Goal: Information Seeking & Learning: Learn about a topic

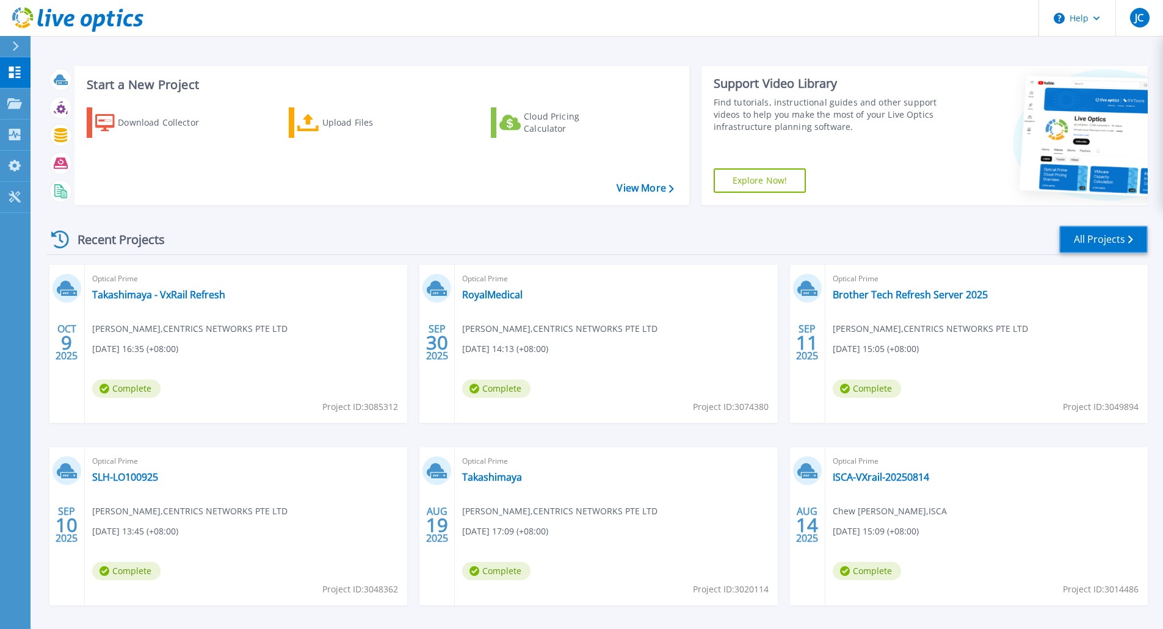
click at [1139, 238] on link "All Projects" at bounding box center [1103, 239] width 88 height 27
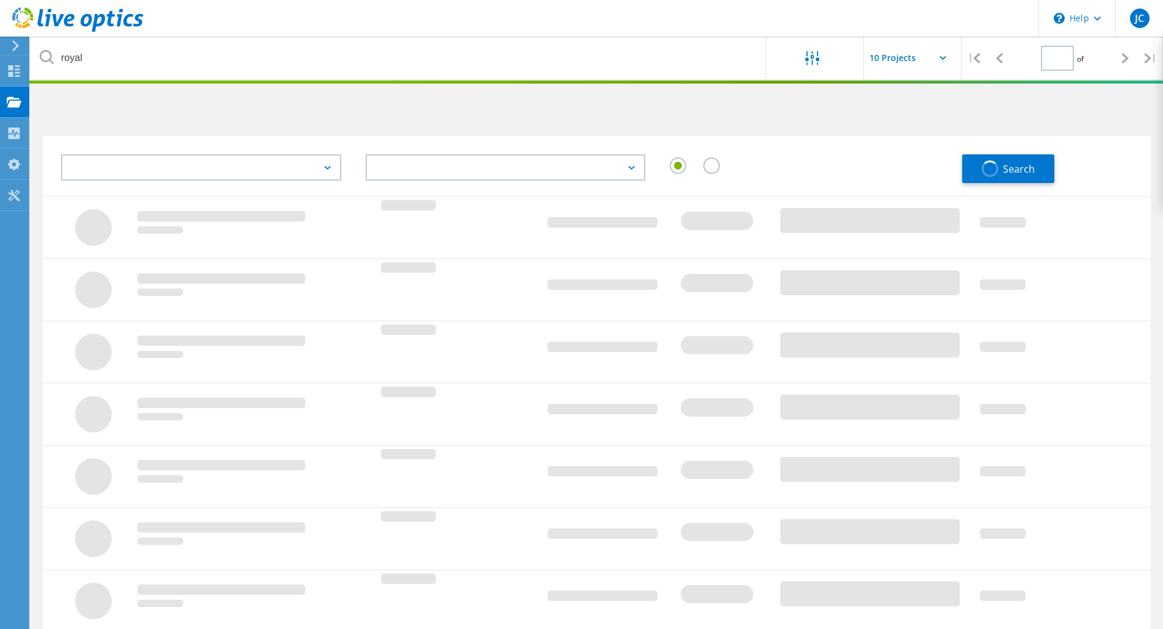
type input "1"
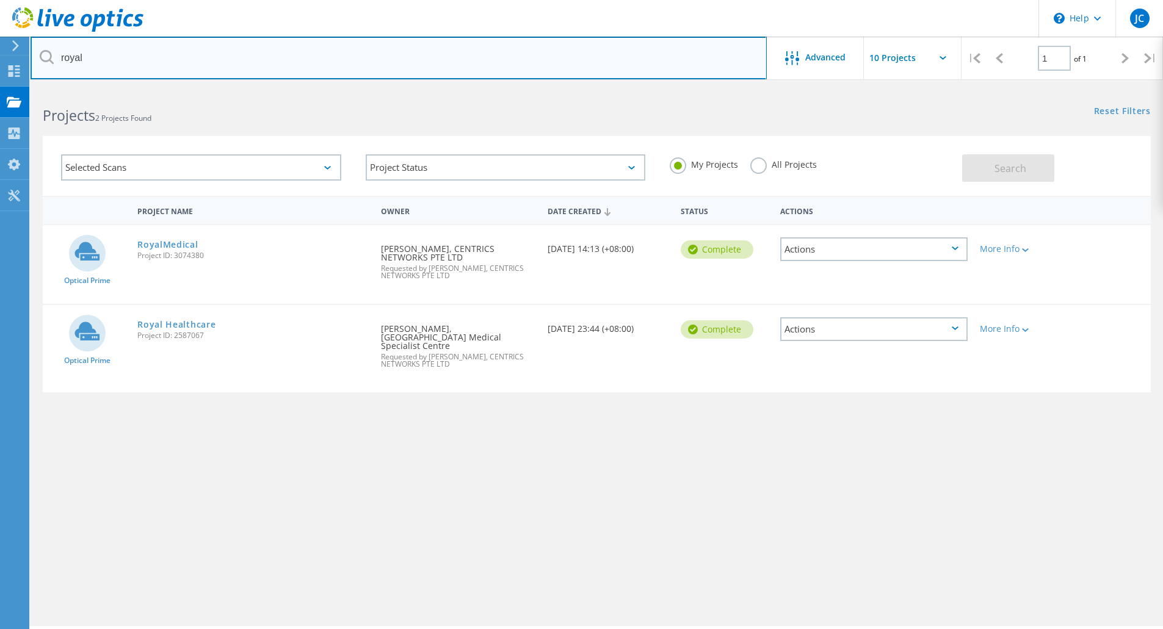
click at [140, 60] on input "royal" at bounding box center [399, 58] width 736 height 43
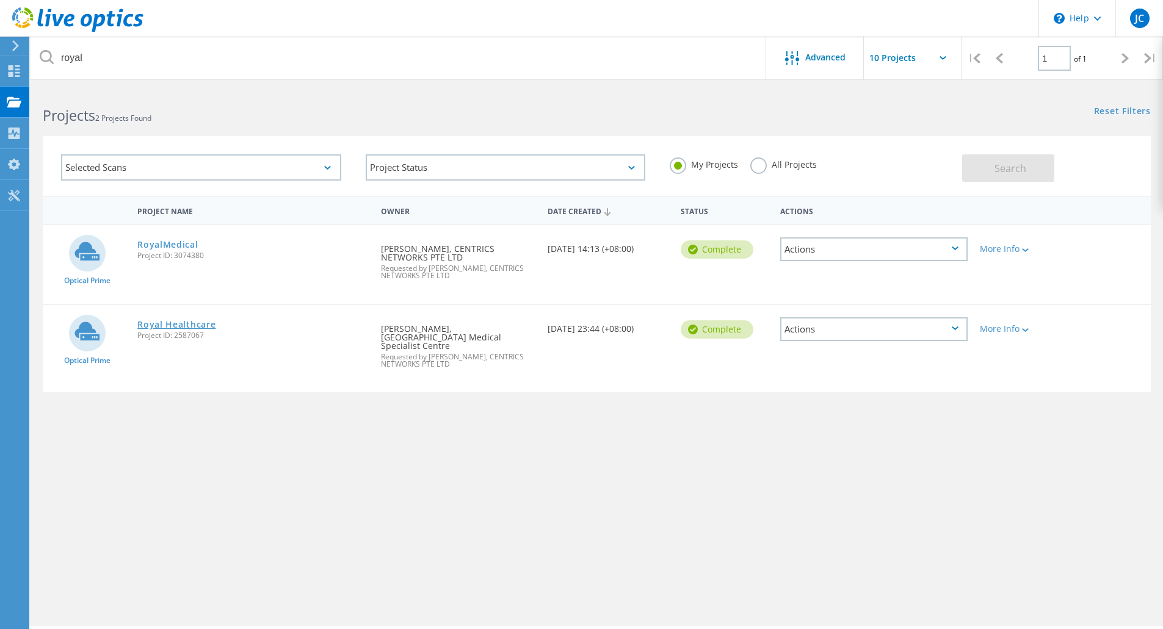
click at [192, 326] on link "Royal Healthcare" at bounding box center [176, 324] width 78 height 9
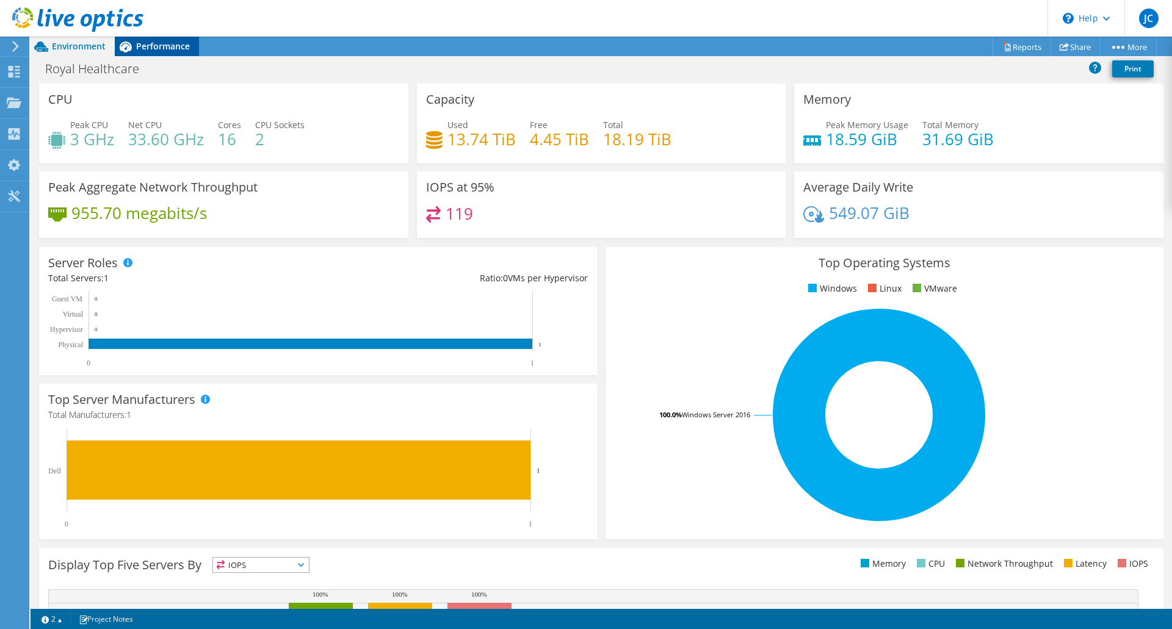
click at [161, 52] on div "Performance" at bounding box center [157, 47] width 84 height 20
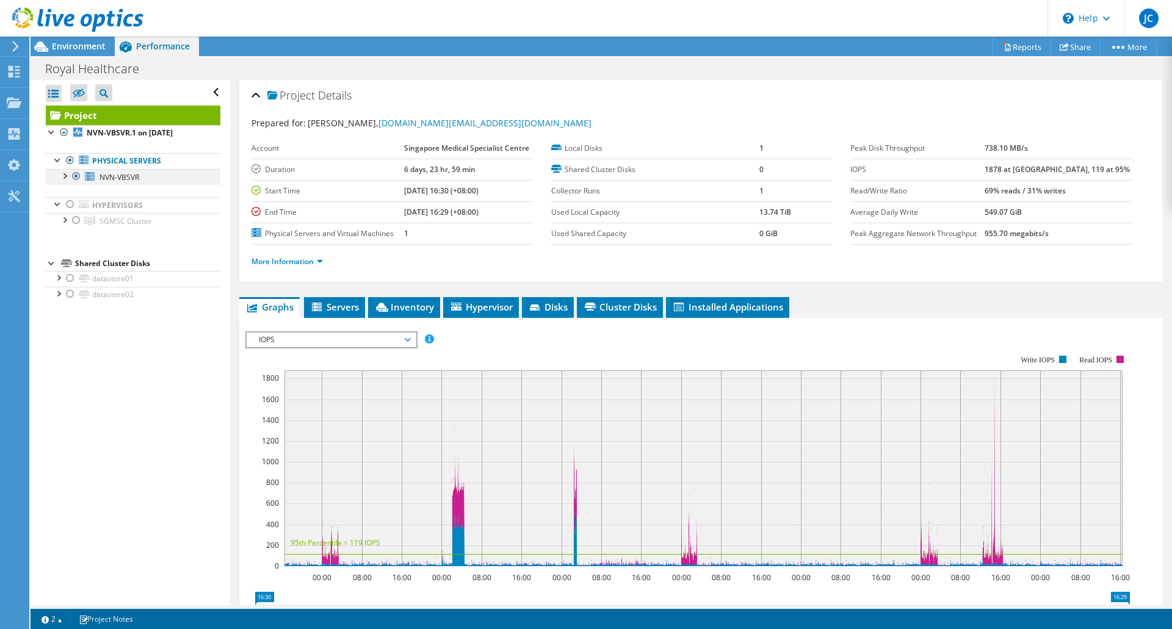
click at [65, 177] on div at bounding box center [64, 175] width 12 height 12
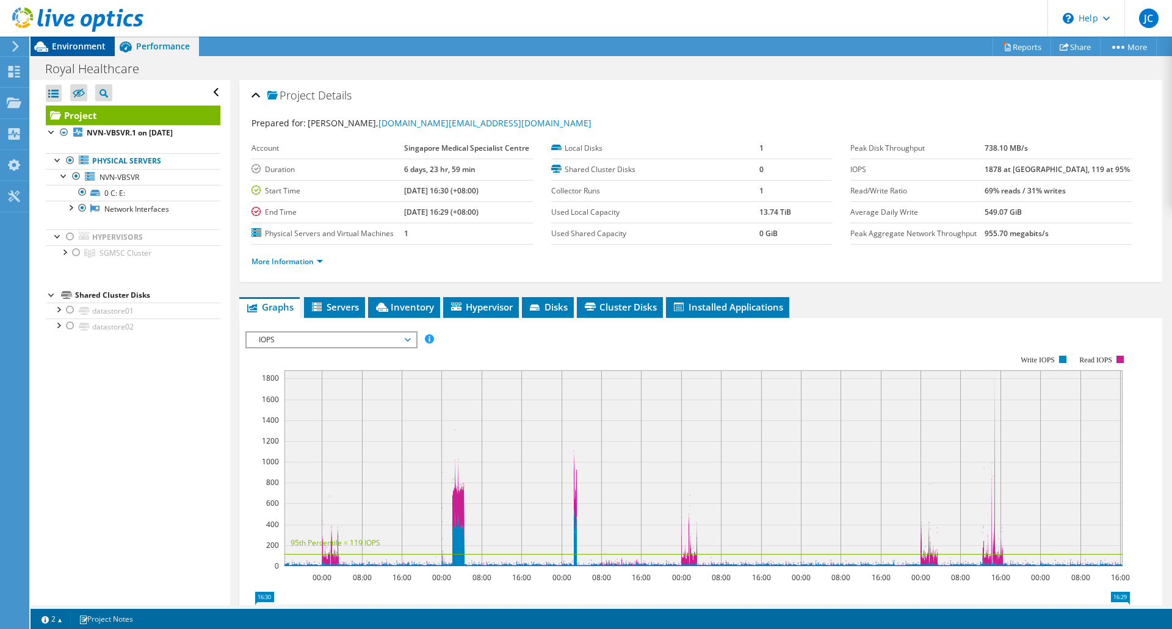
click at [67, 52] on div "Environment" at bounding box center [73, 47] width 84 height 20
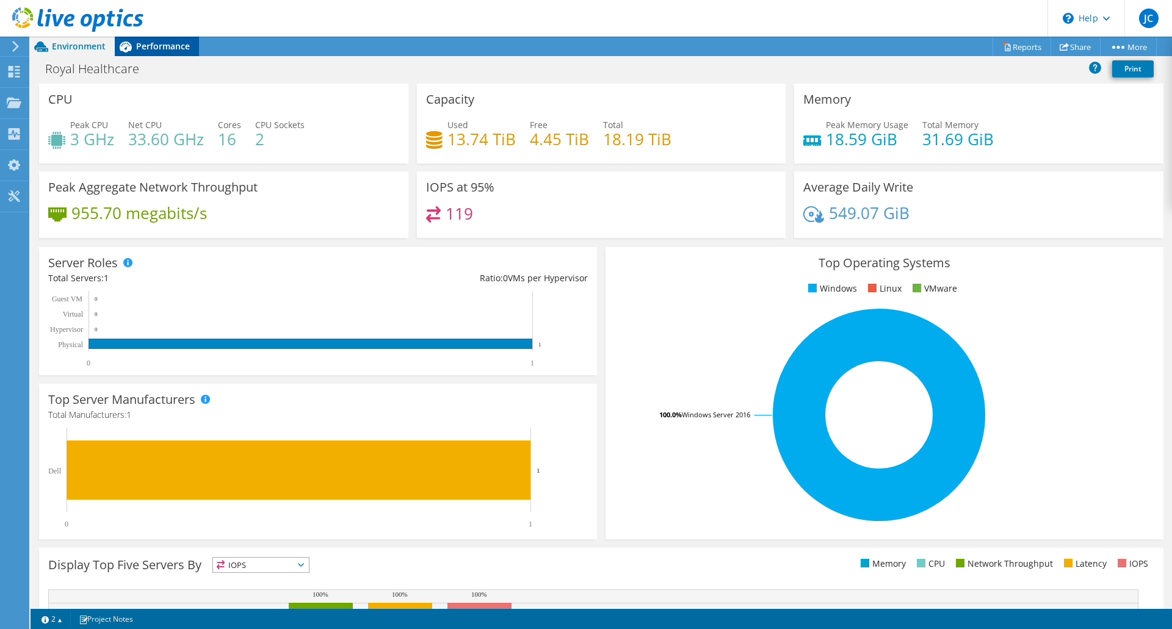
click at [139, 54] on div "Performance" at bounding box center [157, 47] width 84 height 20
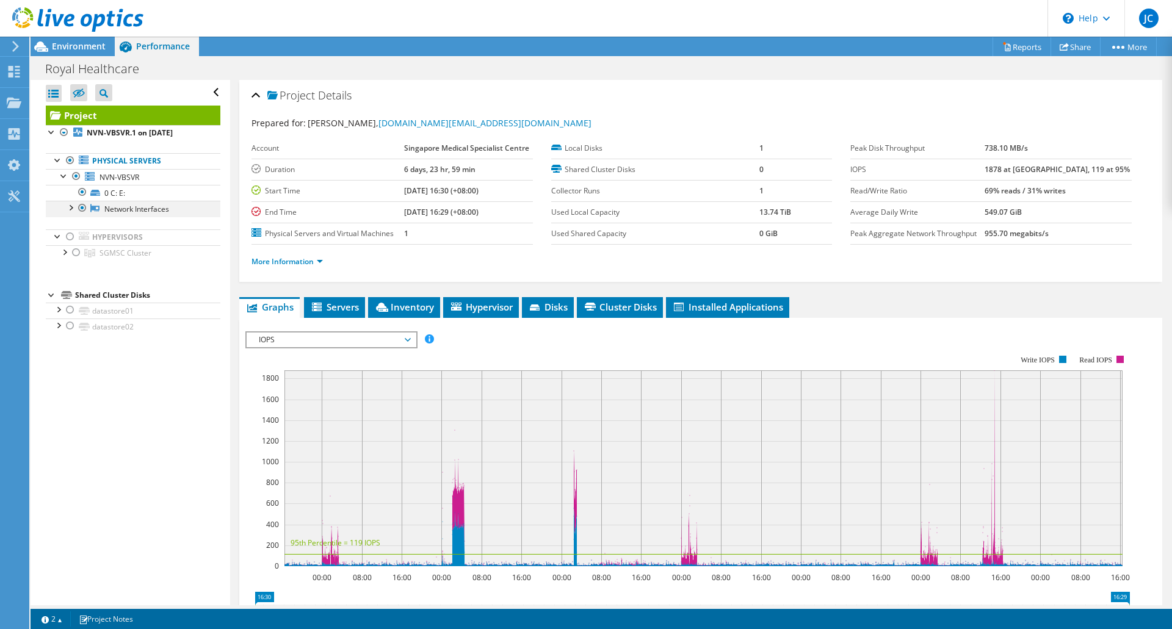
click at [72, 206] on div at bounding box center [70, 207] width 12 height 12
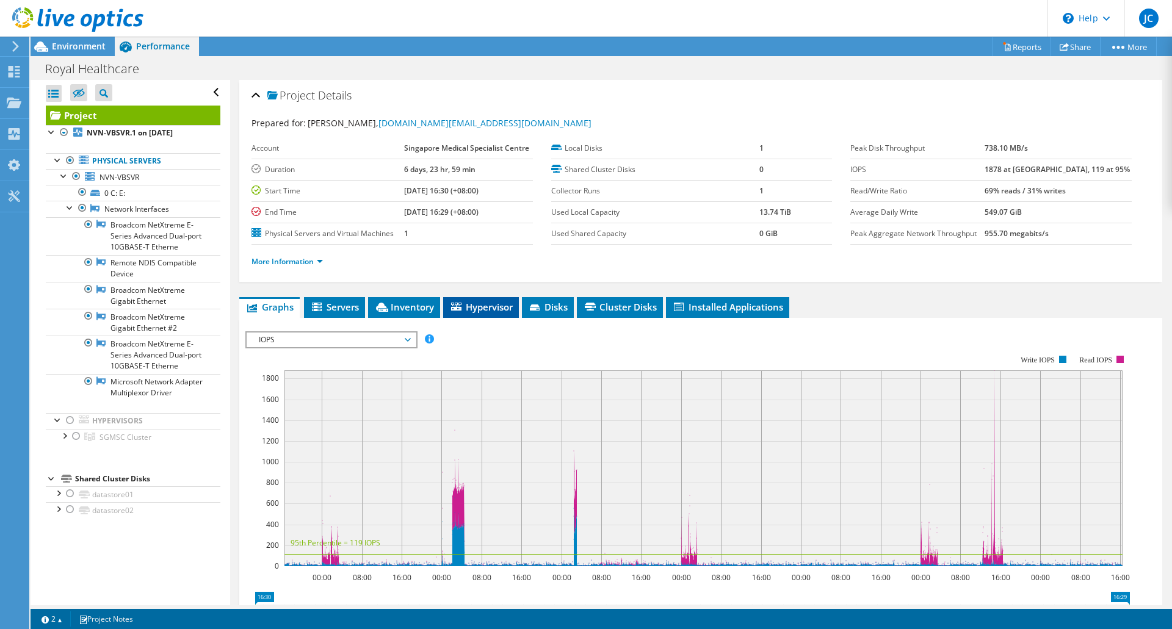
click at [460, 317] on li "Hypervisor" at bounding box center [481, 307] width 76 height 21
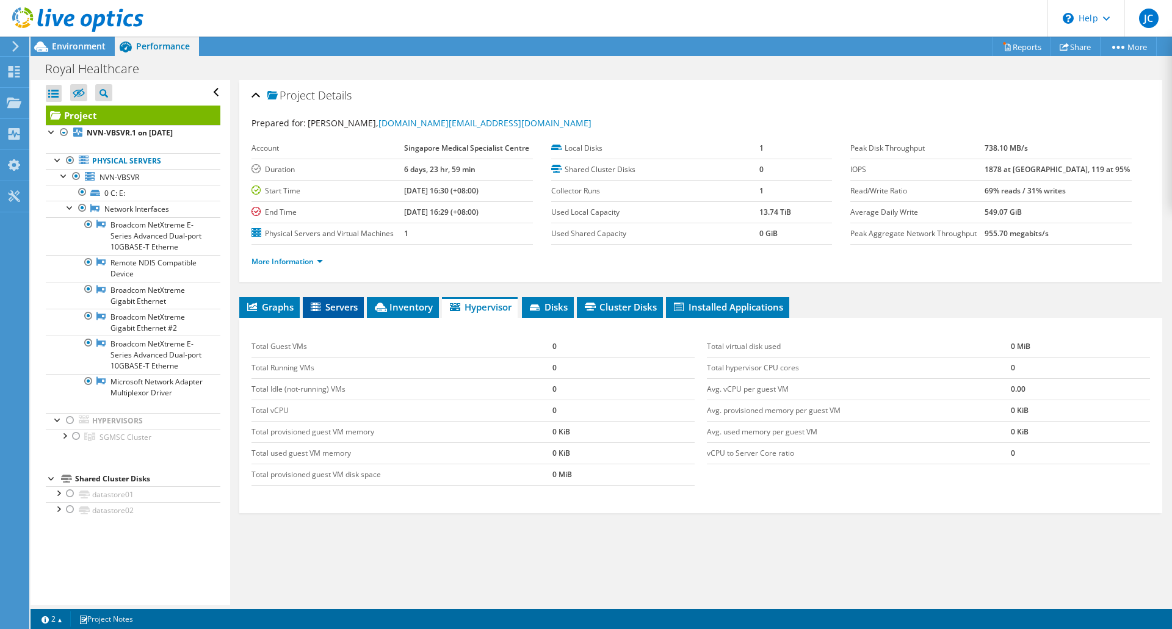
click at [342, 309] on span "Servers" at bounding box center [333, 307] width 49 height 12
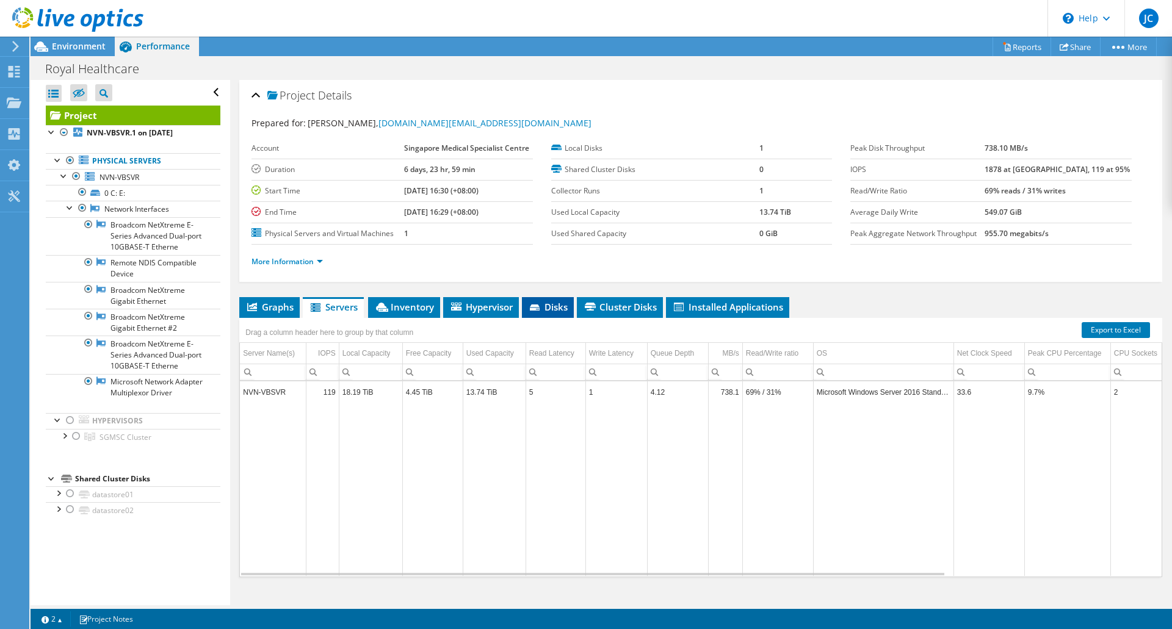
click at [555, 316] on li "Disks" at bounding box center [548, 307] width 52 height 21
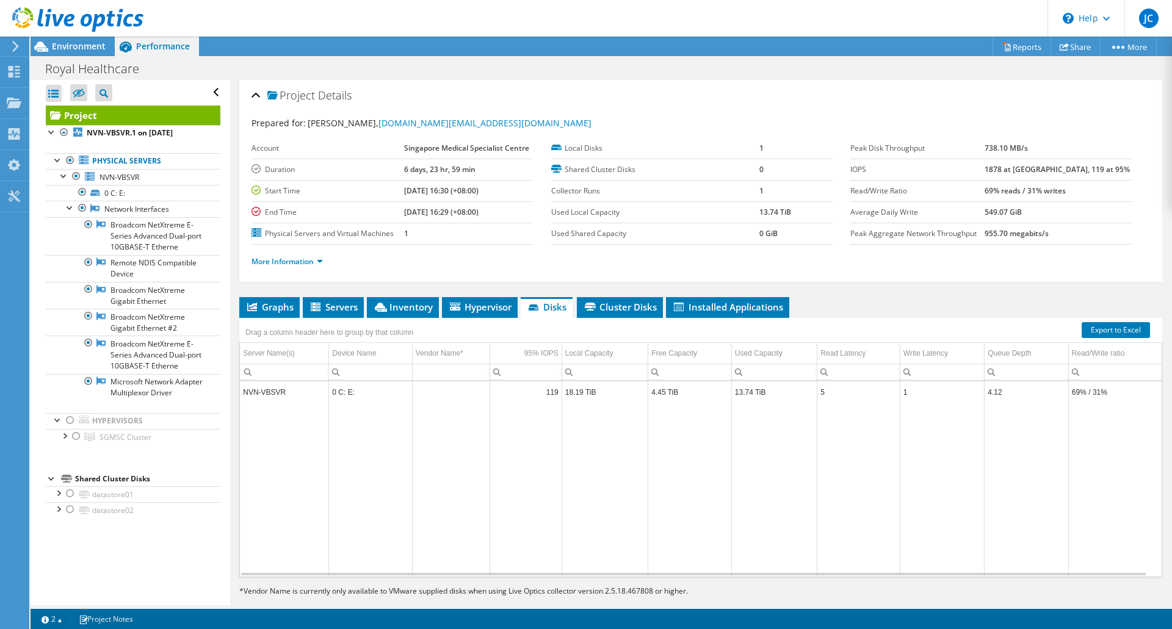
click at [9, 51] on div at bounding box center [13, 46] width 13 height 11
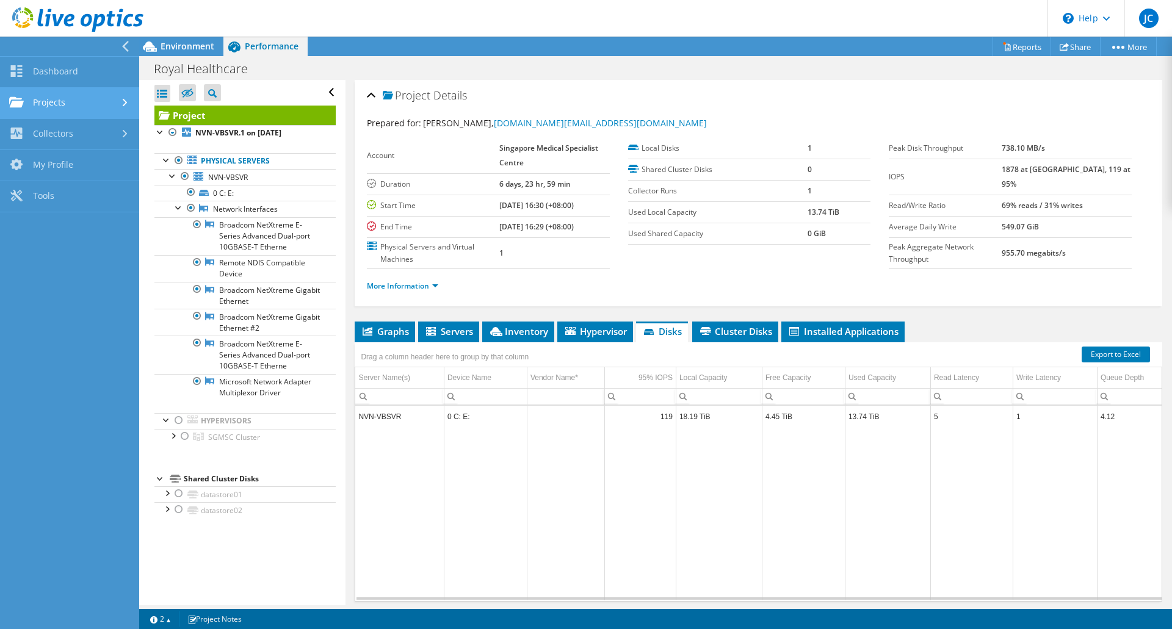
click at [78, 106] on link "Projects" at bounding box center [69, 103] width 139 height 31
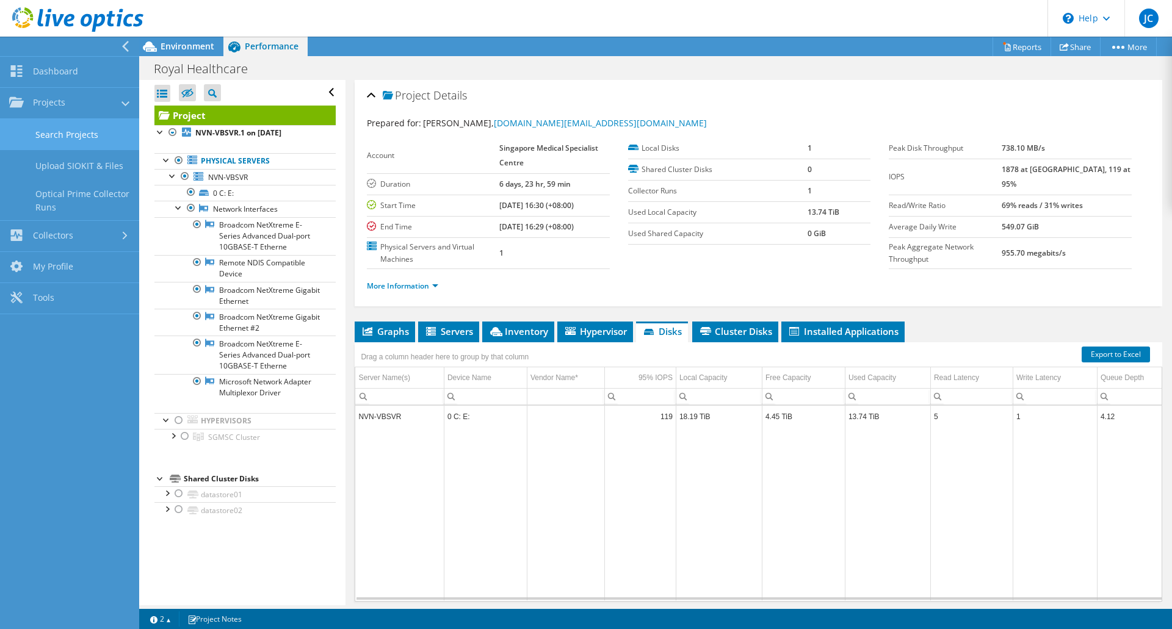
click at [79, 131] on link "Search Projects" at bounding box center [69, 134] width 139 height 31
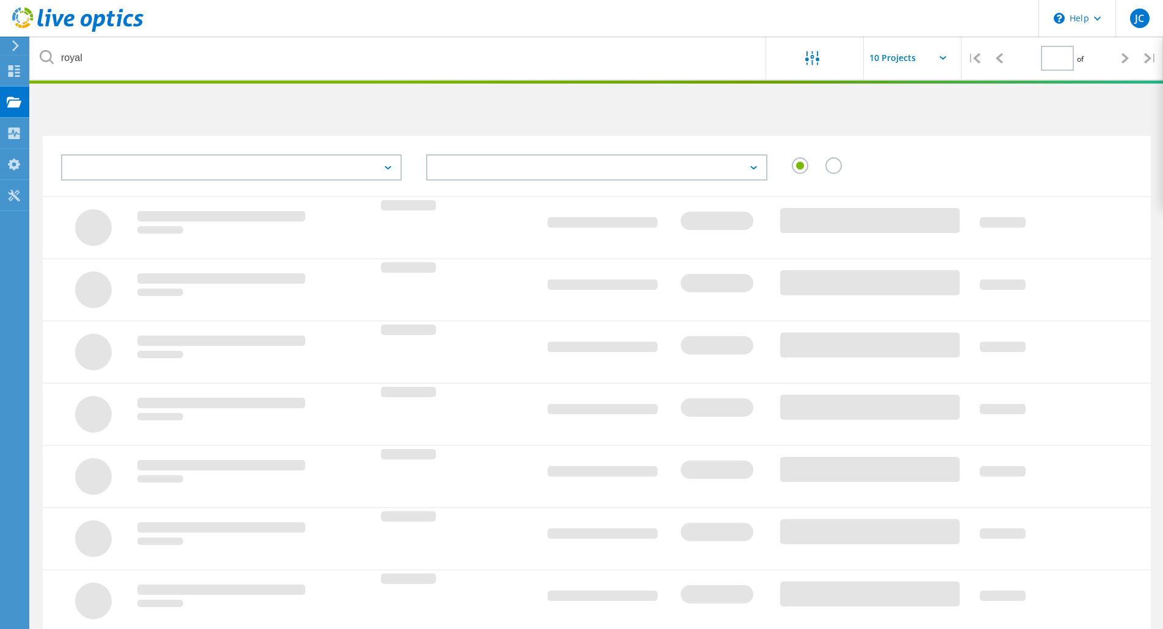
type input "1"
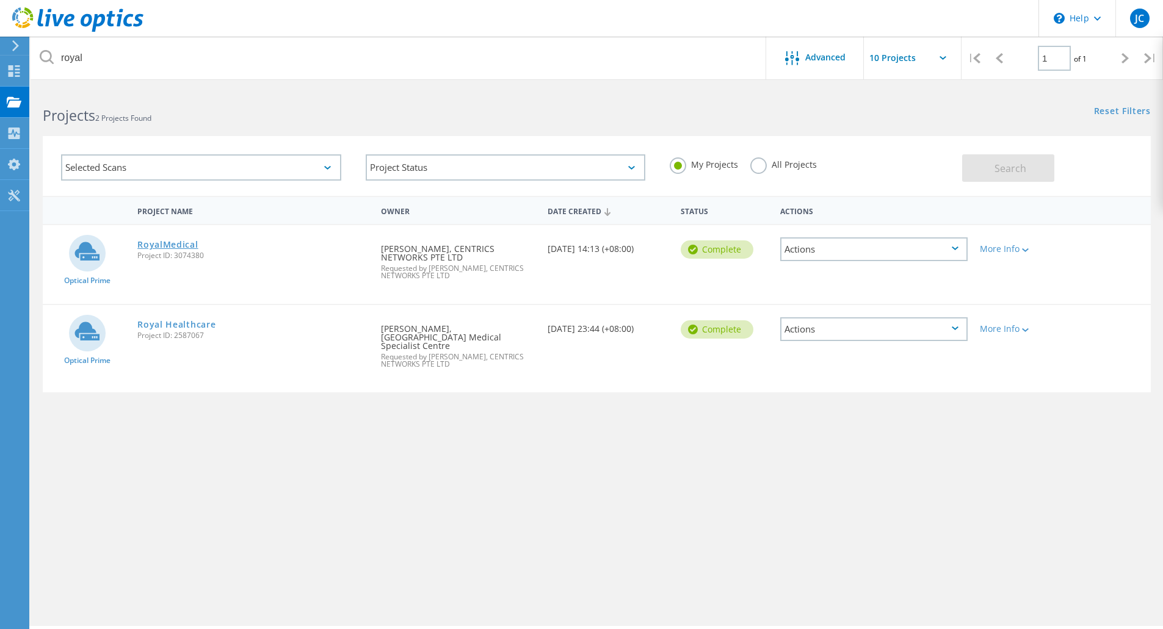
click at [187, 246] on link "RoyalMedical" at bounding box center [167, 244] width 60 height 9
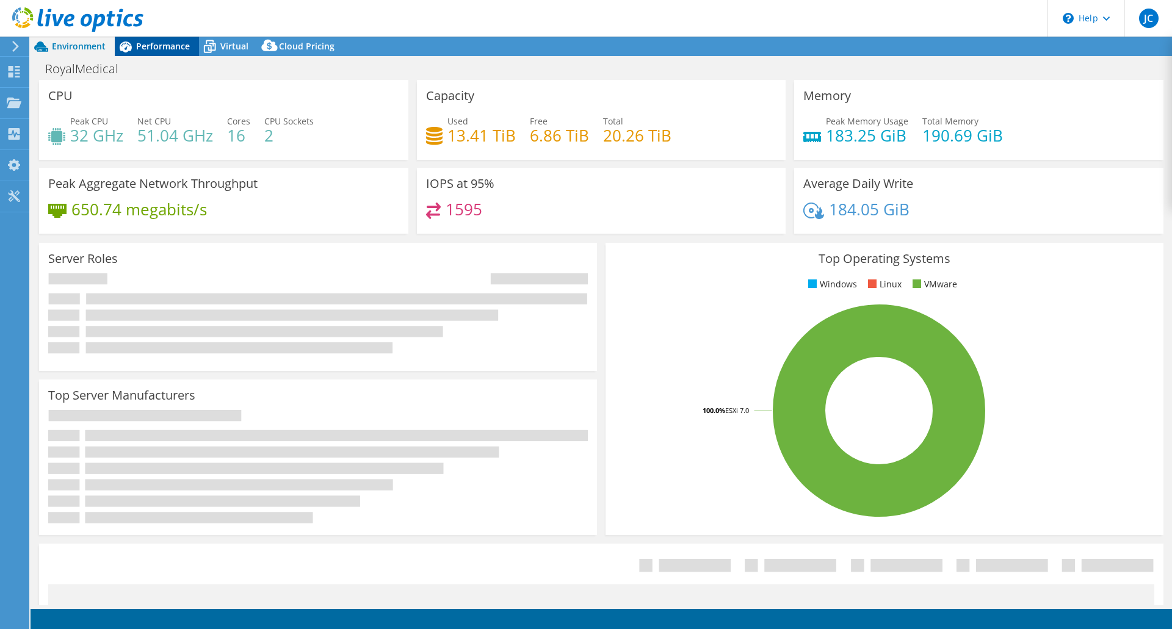
select select "USD"
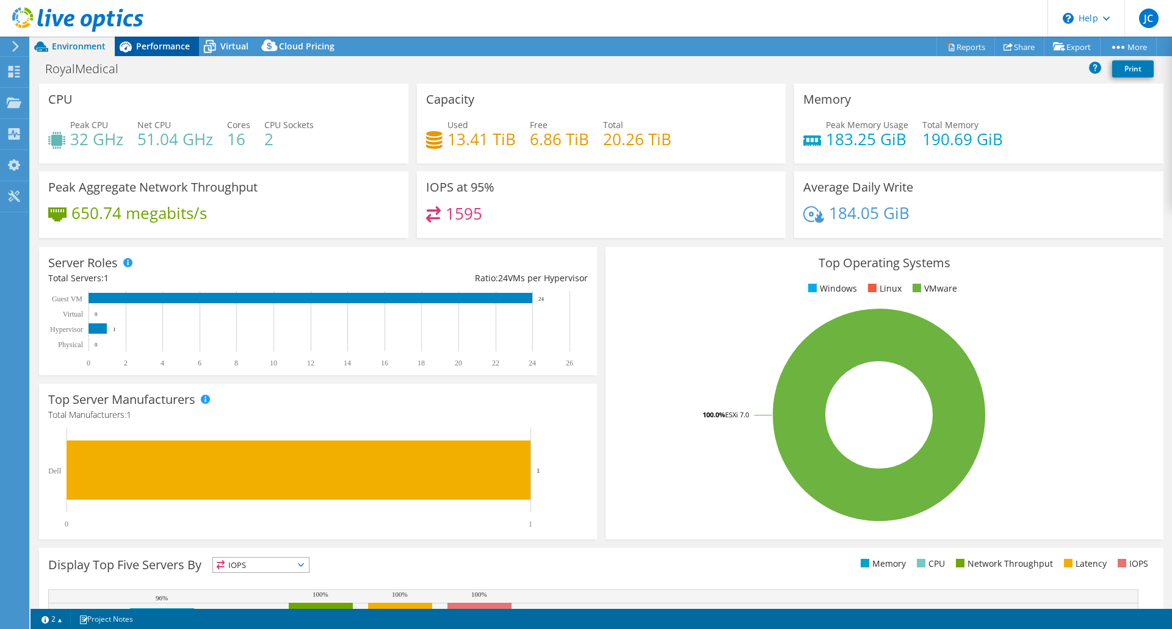
click at [153, 53] on div "Performance" at bounding box center [157, 47] width 84 height 20
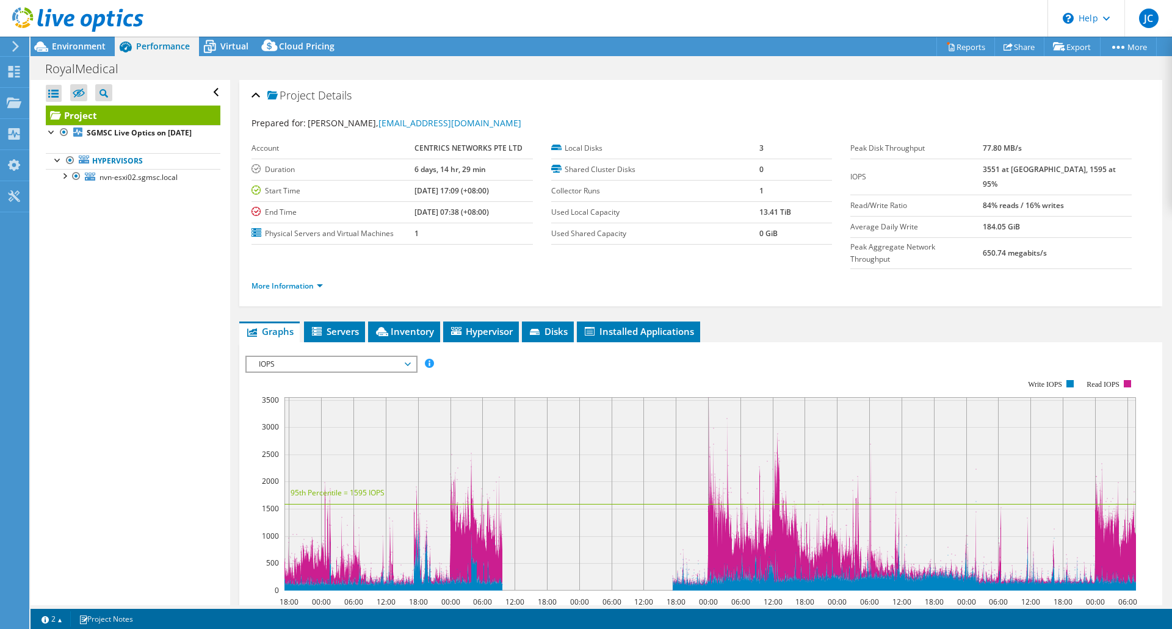
drag, startPoint x: 802, startPoint y: 212, endPoint x: 751, endPoint y: 216, distance: 51.4
click at [751, 216] on tr "Used Local Capacity 13.41 TiB" at bounding box center [691, 211] width 281 height 21
click at [9, 43] on div at bounding box center [13, 46] width 13 height 11
